Goal: Information Seeking & Learning: Learn about a topic

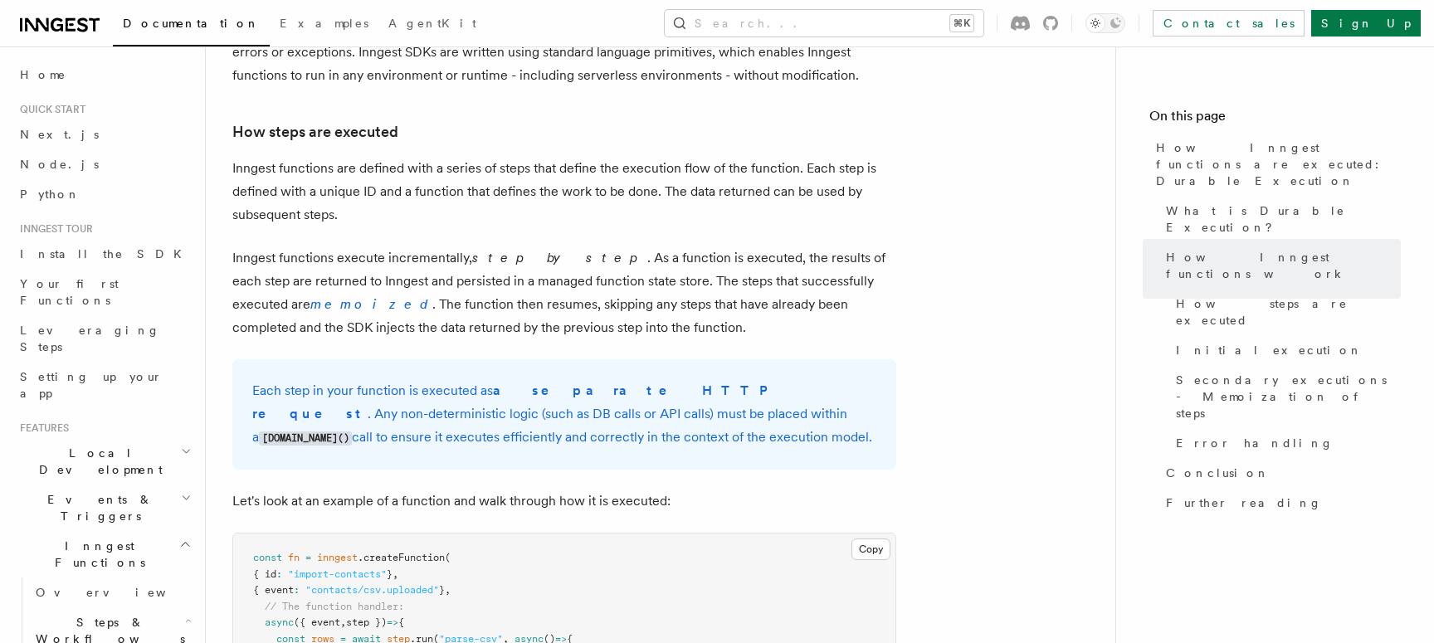
scroll to position [1148, 0]
